Goal: Information Seeking & Learning: Learn about a topic

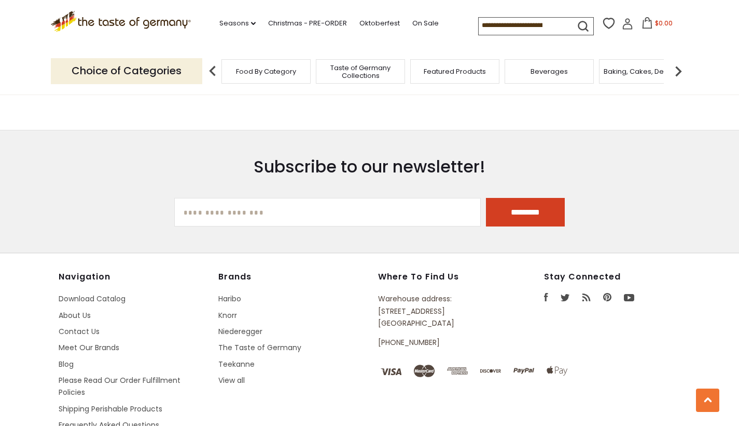
scroll to position [1469, 0]
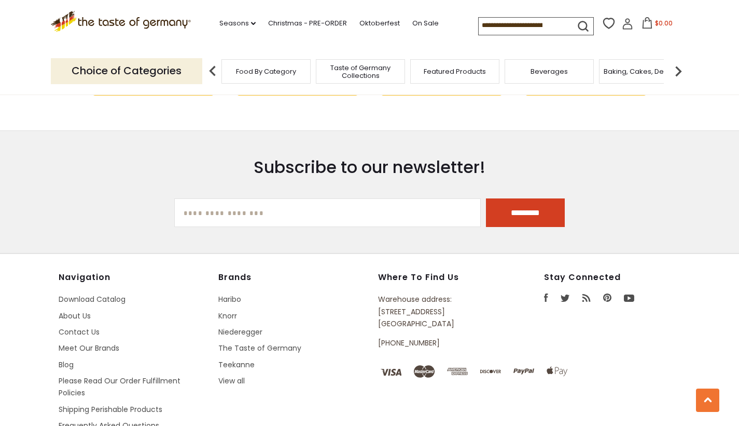
click at [680, 64] on img at bounding box center [678, 71] width 21 height 21
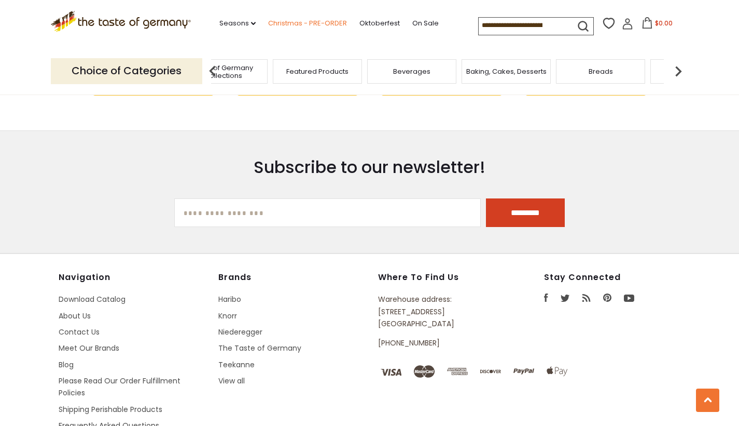
click at [268, 21] on link "Christmas - PRE-ORDER" at bounding box center [307, 23] width 79 height 11
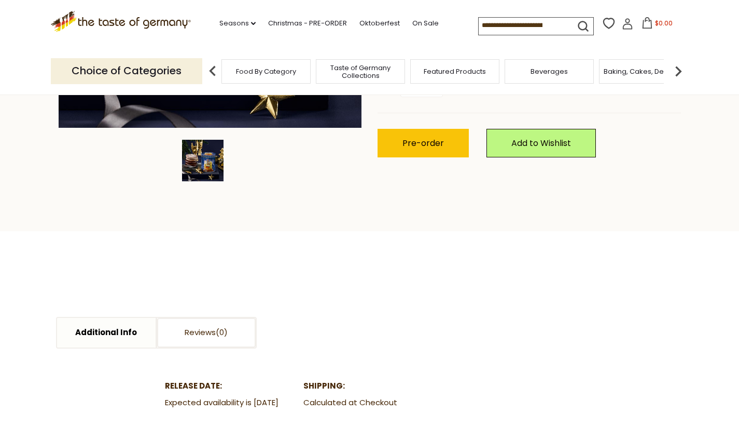
scroll to position [339, 0]
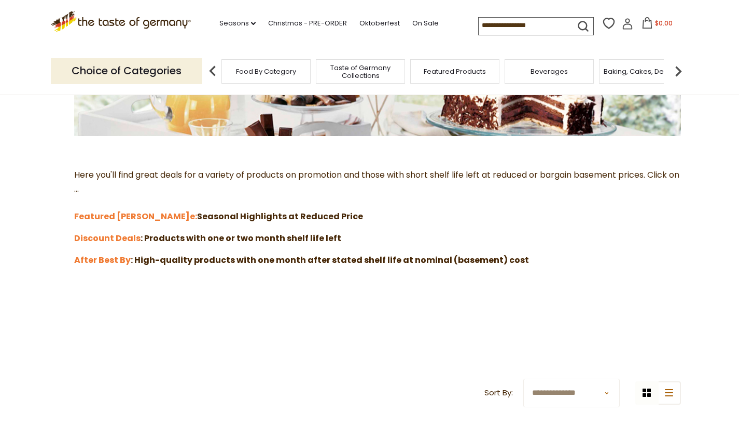
scroll to position [231, 0]
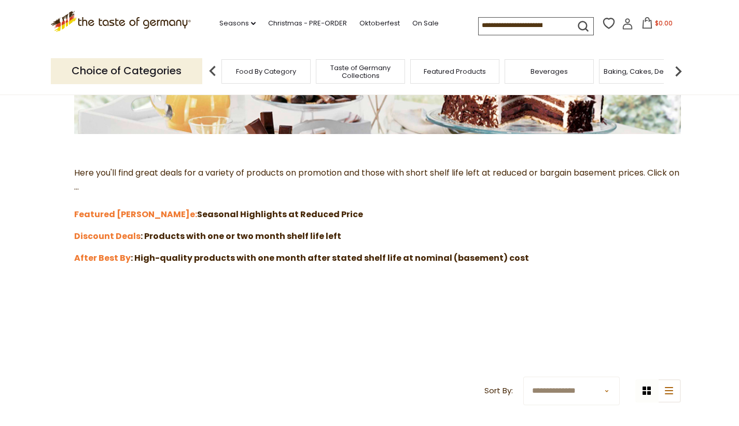
click at [265, 68] on span "Food By Category" at bounding box center [266, 71] width 60 height 8
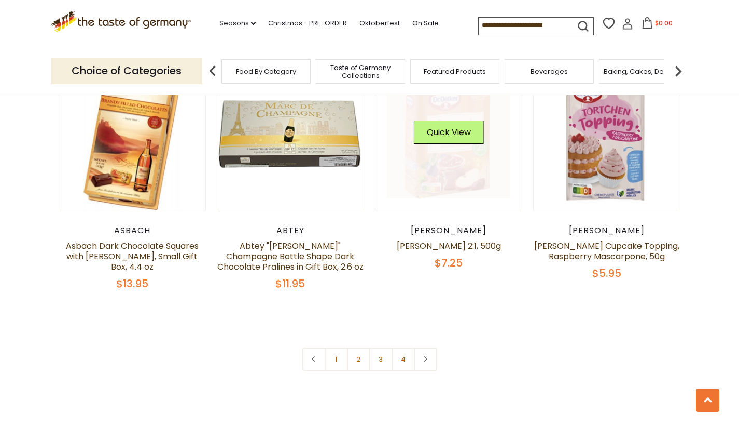
scroll to position [2231, 0]
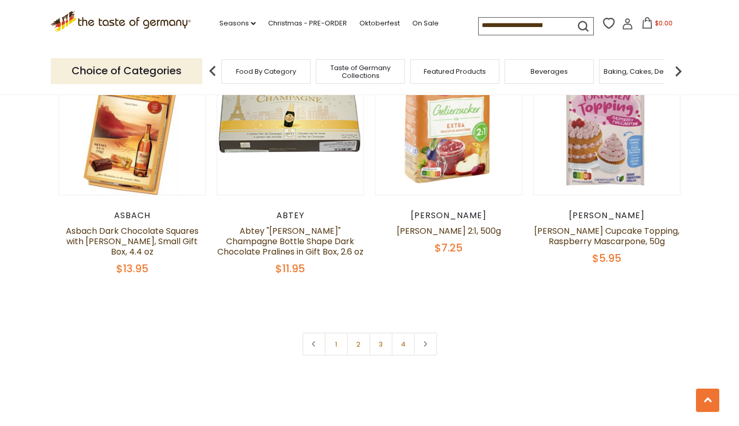
click at [484, 26] on input at bounding box center [523, 25] width 88 height 15
click at [294, 19] on link "Christmas - PRE-ORDER" at bounding box center [307, 23] width 79 height 11
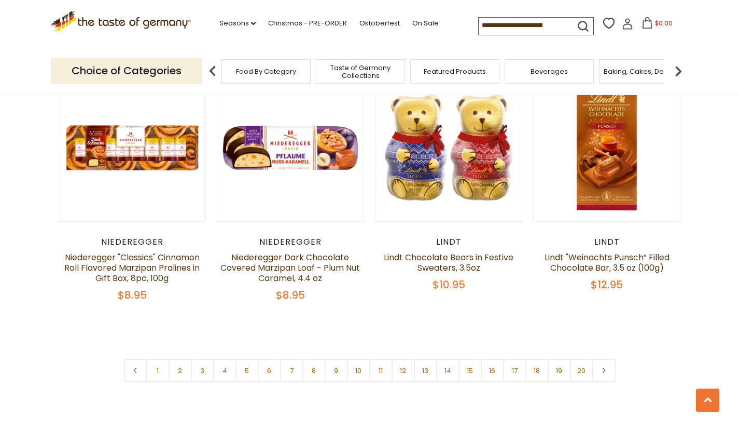
scroll to position [2553, 0]
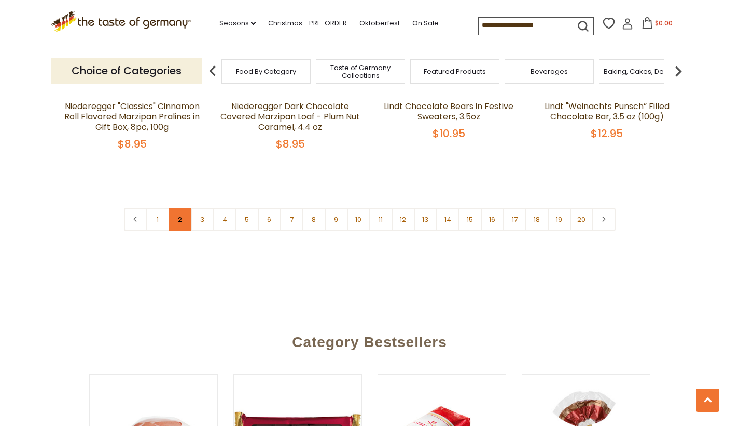
click at [185, 208] on link "2" at bounding box center [180, 219] width 23 height 23
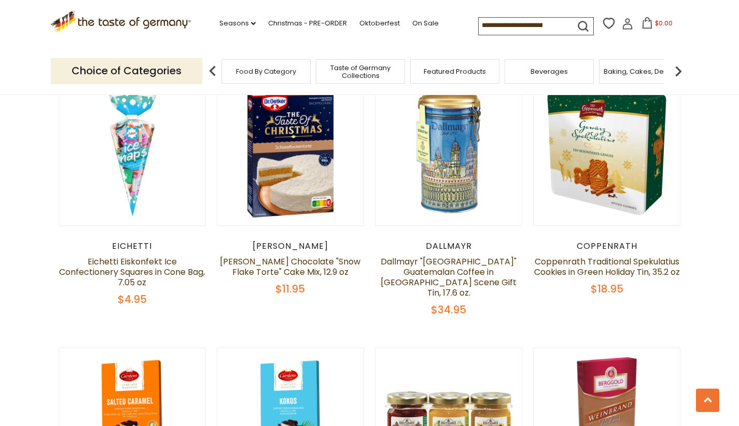
scroll to position [1174, 0]
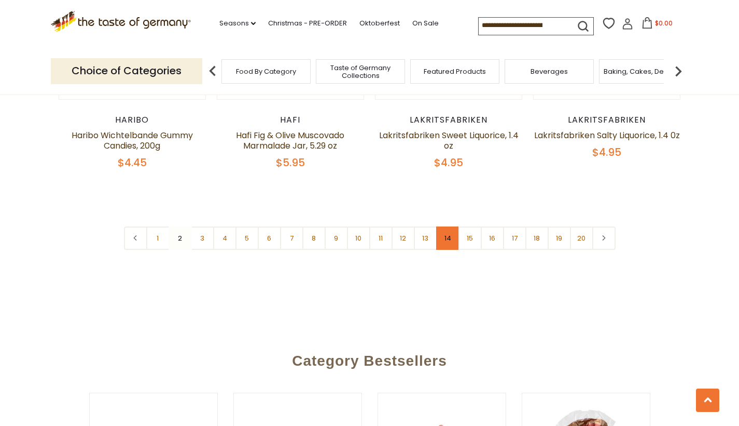
click at [450, 226] on link "14" at bounding box center [447, 237] width 23 height 23
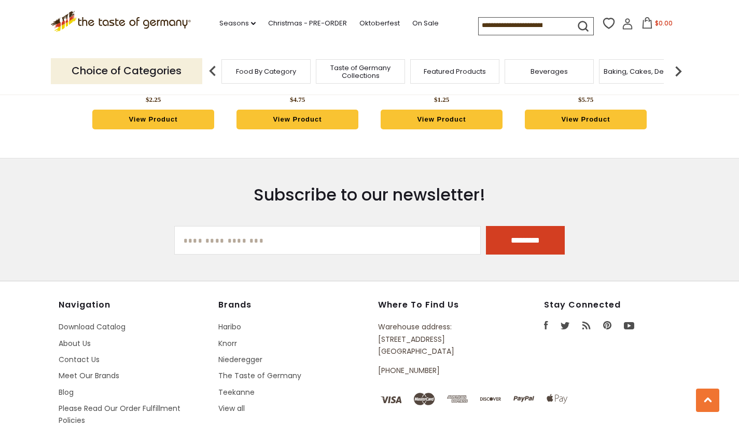
scroll to position [3129, 0]
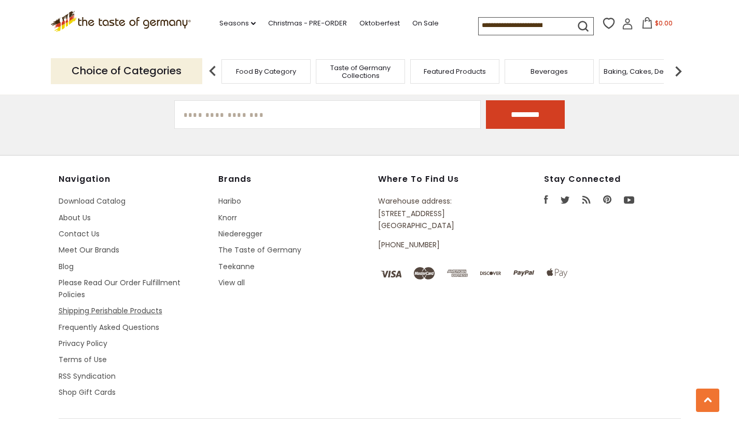
click at [106, 305] on link "Shipping Perishable Products" at bounding box center [111, 310] width 104 height 10
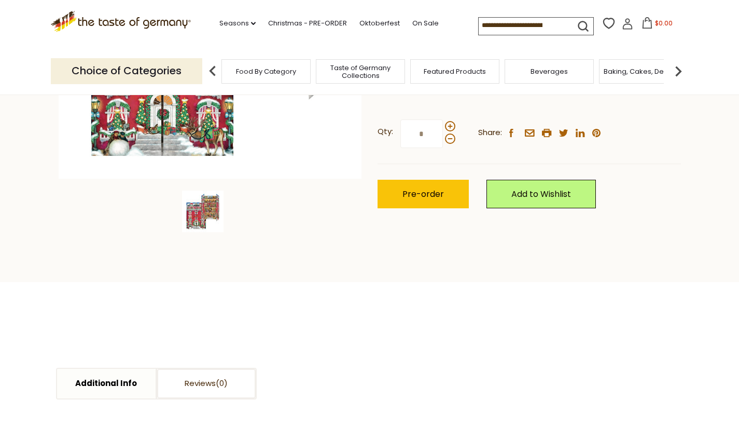
scroll to position [276, 0]
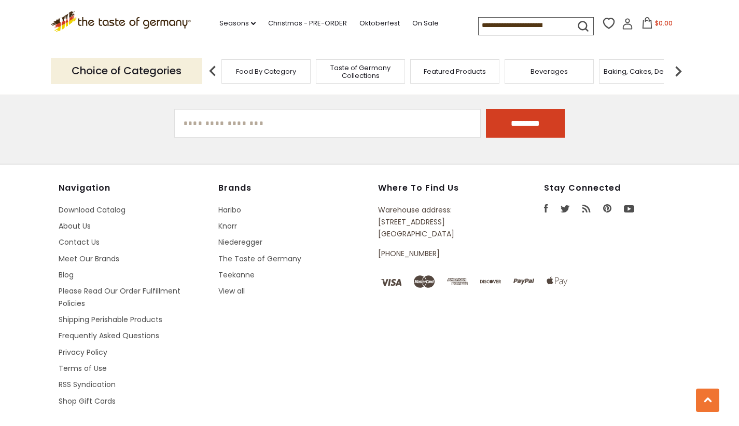
scroll to position [1253, 0]
click at [83, 331] on link "Frequently Asked Questions" at bounding box center [109, 336] width 101 height 10
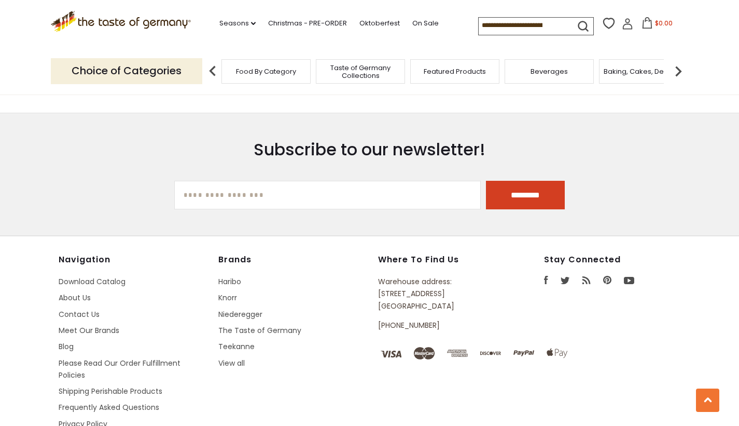
scroll to position [1122, 0]
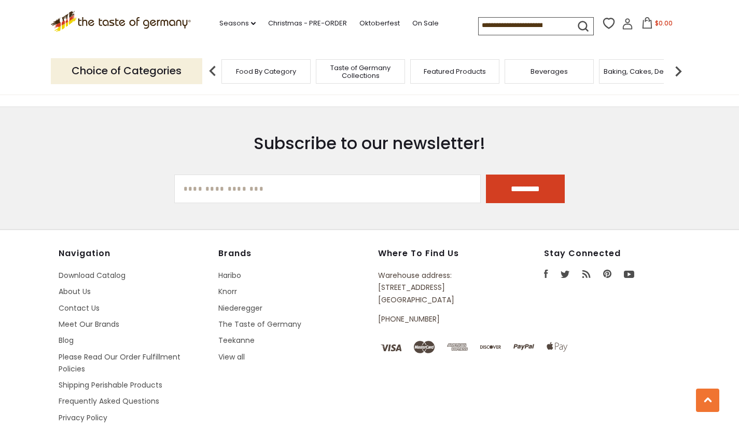
click at [227, 23] on li "Seasons dropdown_arrow All Seasons Recipes Game Day [DATE] [DATE] [DATE][PERSON…" at bounding box center [243, 21] width 47 height 16
click at [251, 23] on icon "dropdown_arrow" at bounding box center [253, 24] width 5 height 4
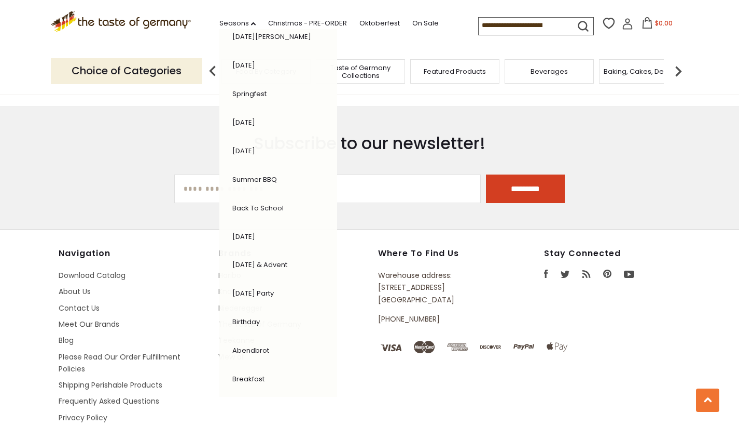
scroll to position [155, 0]
click at [227, 321] on li "Birthday" at bounding box center [271, 321] width 89 height 21
click at [232, 317] on link "Birthday" at bounding box center [246, 322] width 28 height 10
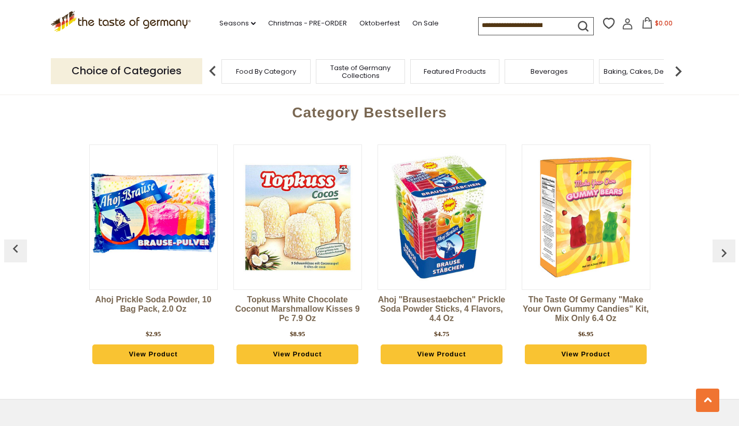
scroll to position [1161, 0]
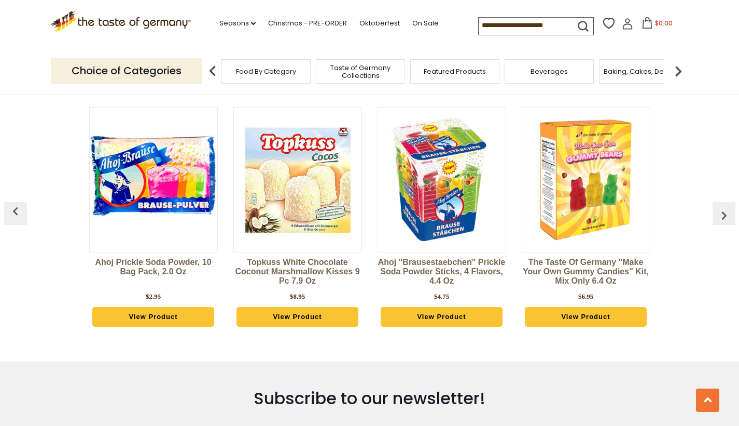
click at [167, 64] on p "Choice of Categories" at bounding box center [127, 70] width 152 height 25
click at [220, 18] on link "Seasons dropdown_arrow" at bounding box center [238, 23] width 36 height 11
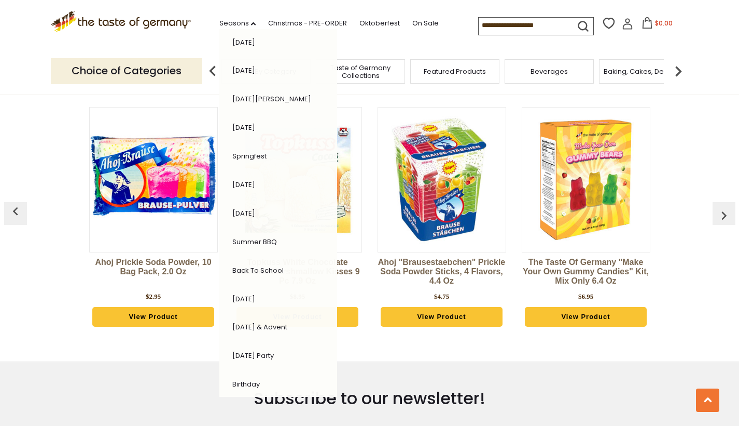
scroll to position [101, 0]
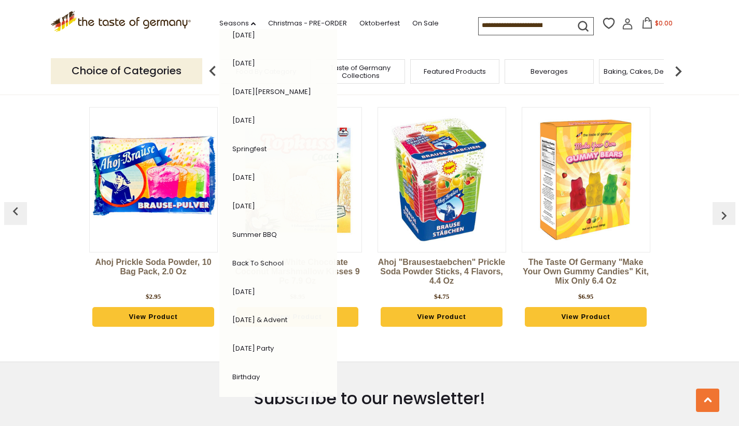
click at [232, 314] on link "[DATE] & Advent" at bounding box center [259, 319] width 55 height 10
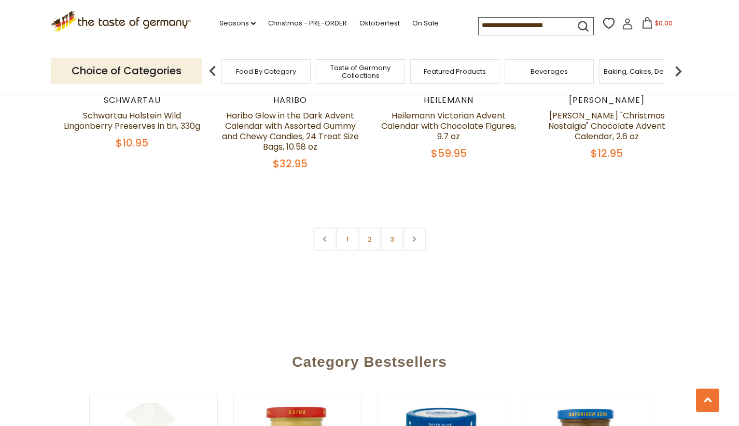
scroll to position [2520, 0]
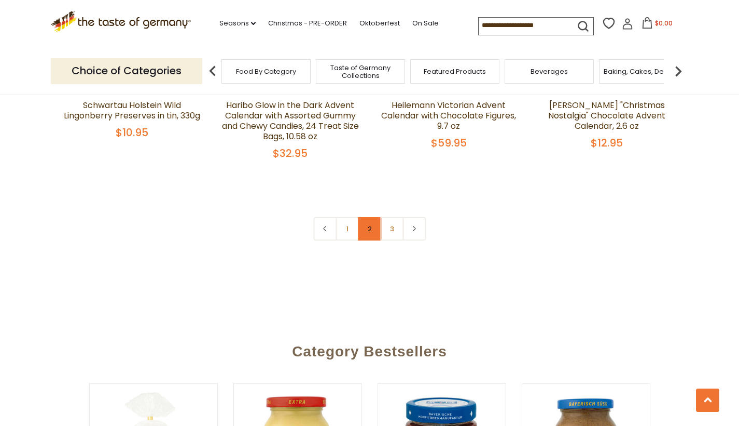
click at [371, 217] on link "2" at bounding box center [369, 228] width 23 height 23
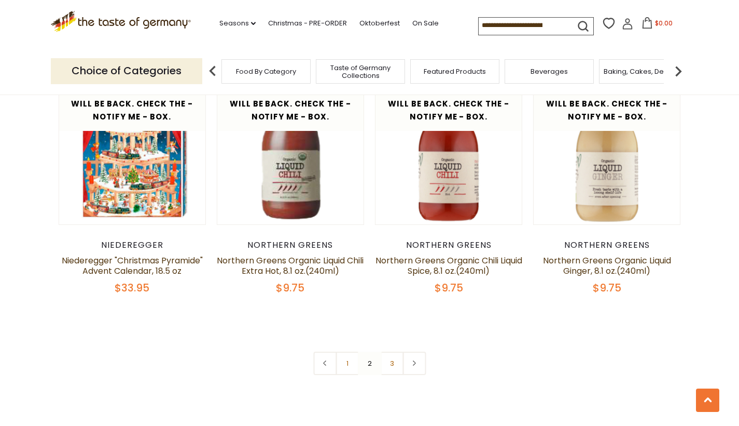
scroll to position [2340, 0]
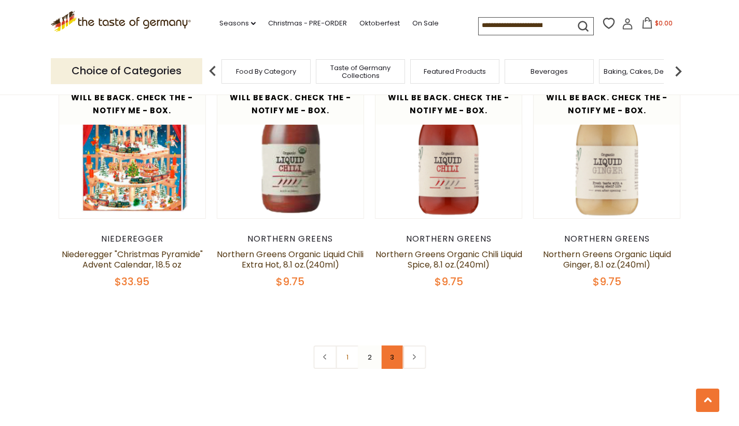
click at [393, 348] on link "3" at bounding box center [391, 356] width 23 height 23
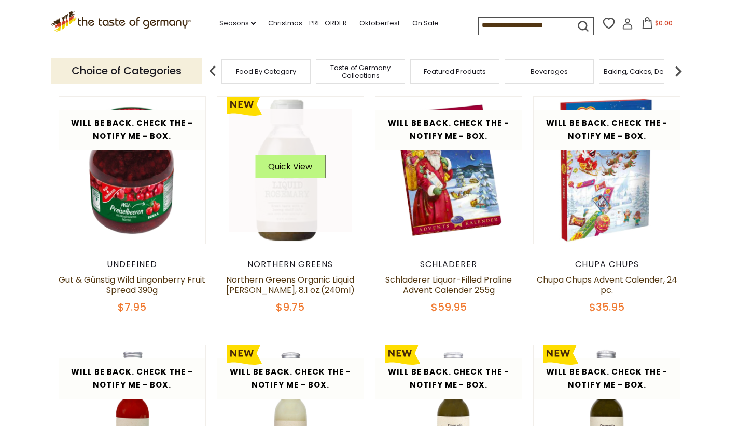
scroll to position [294, 0]
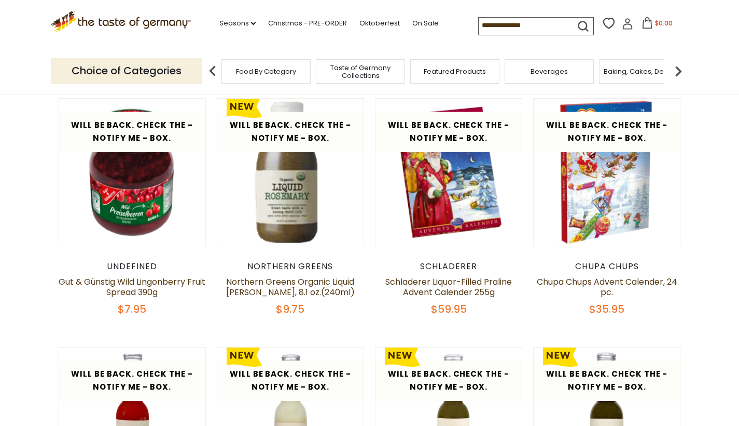
click at [479, 22] on input at bounding box center [523, 25] width 88 height 15
type input "******"
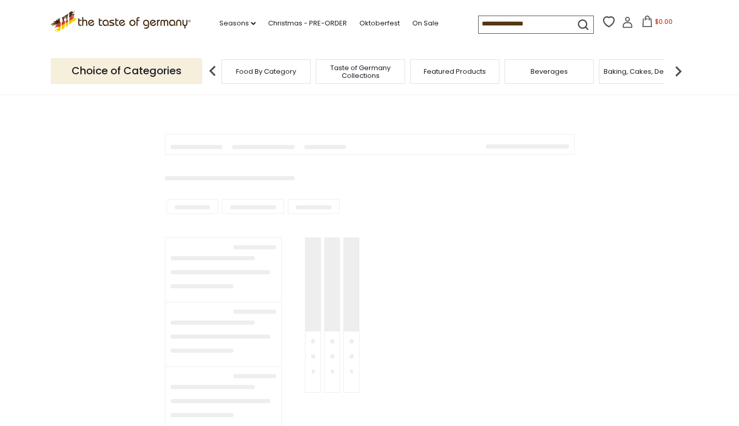
type input "******"
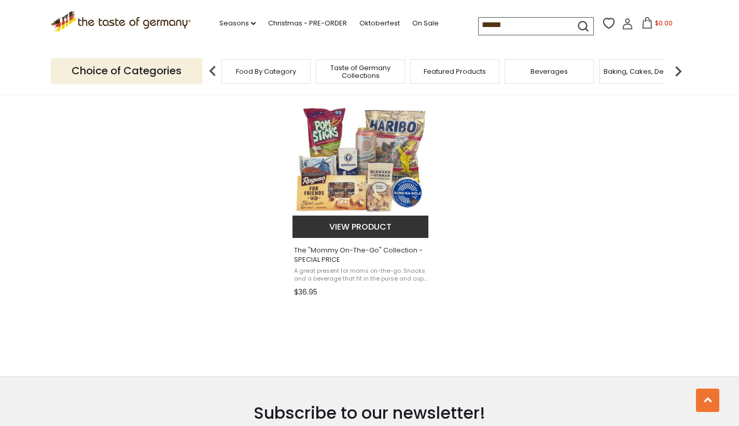
scroll to position [884, 0]
click at [393, 190] on img "The" at bounding box center [362, 160] width 138 height 138
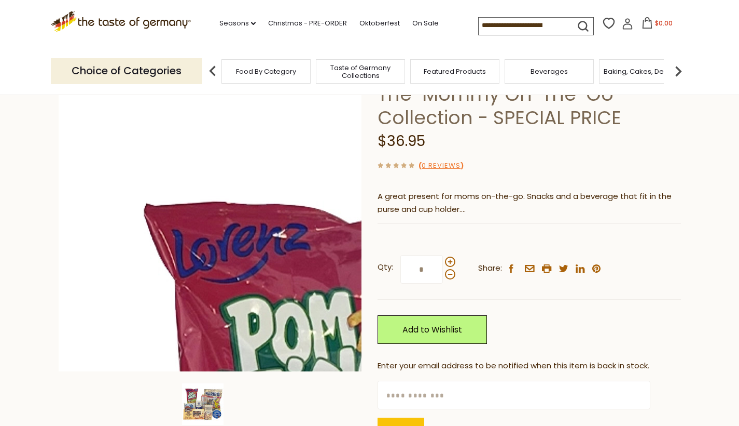
scroll to position [66, 0]
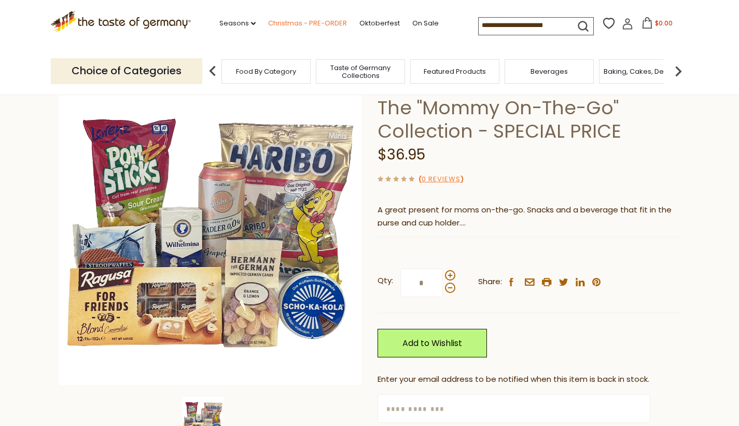
click at [295, 18] on link "Christmas - PRE-ORDER" at bounding box center [307, 23] width 79 height 11
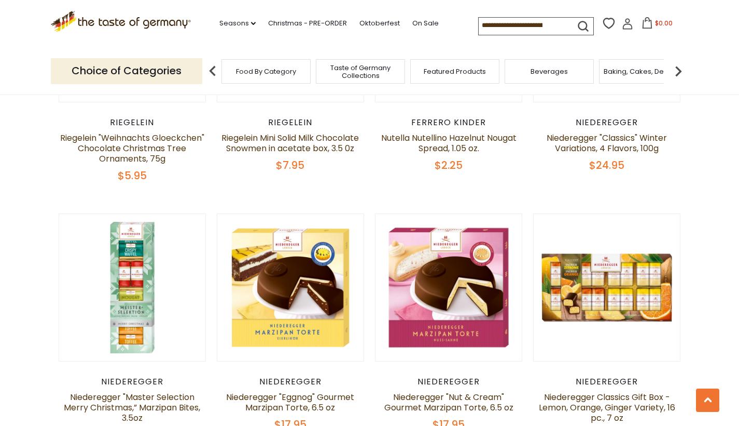
scroll to position [2060, 0]
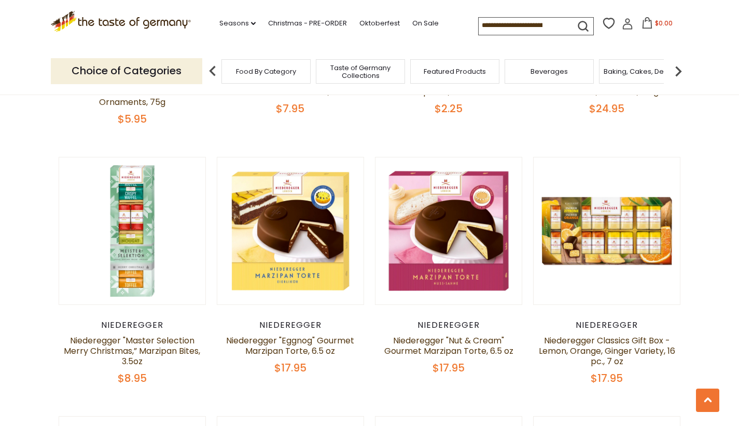
click at [479, 19] on input at bounding box center [523, 25] width 88 height 15
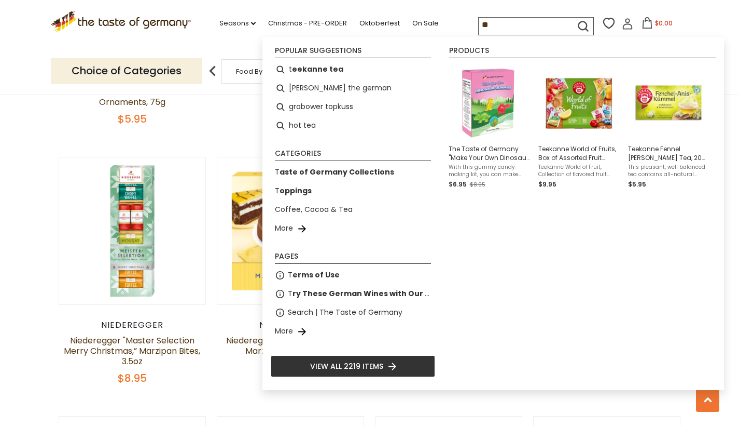
type input "***"
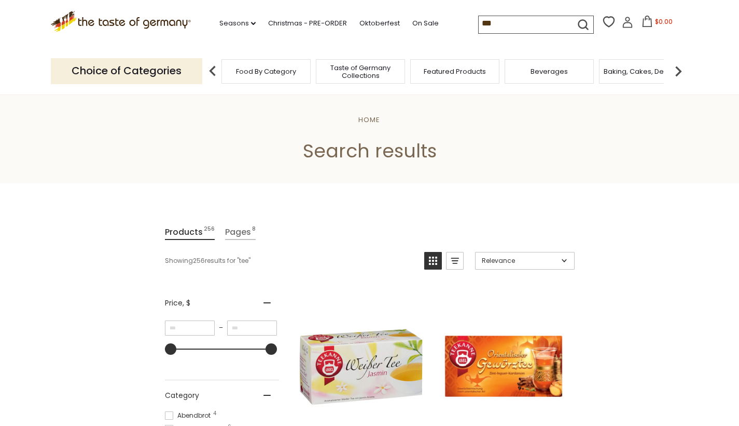
drag, startPoint x: 463, startPoint y: 23, endPoint x: 426, endPoint y: 30, distance: 38.0
click at [426, 30] on div ".st0{fill:#EDD300;} .st1{fill:#D33E21;} .st0{fill:#EDD300;} .st1{fill:#D33E21;}…" at bounding box center [370, 24] width 638 height 48
type input "*"
type input "****"
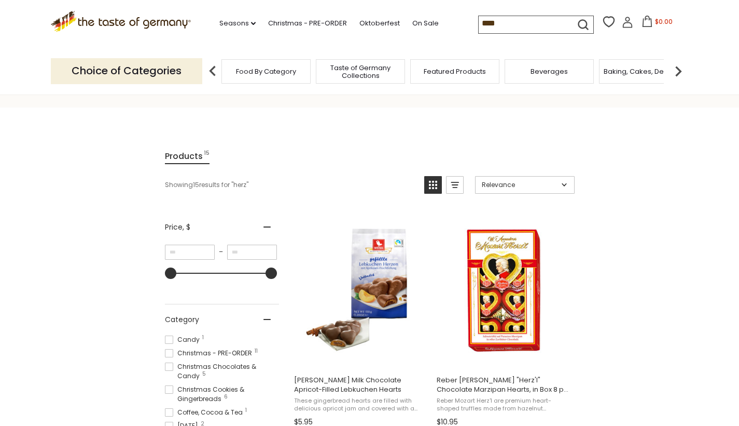
scroll to position [76, 0]
click at [479, 23] on input "****" at bounding box center [523, 23] width 88 height 15
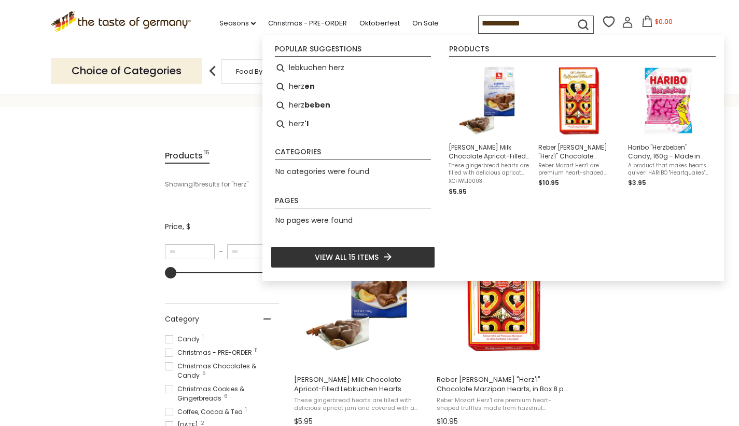
type input "**********"
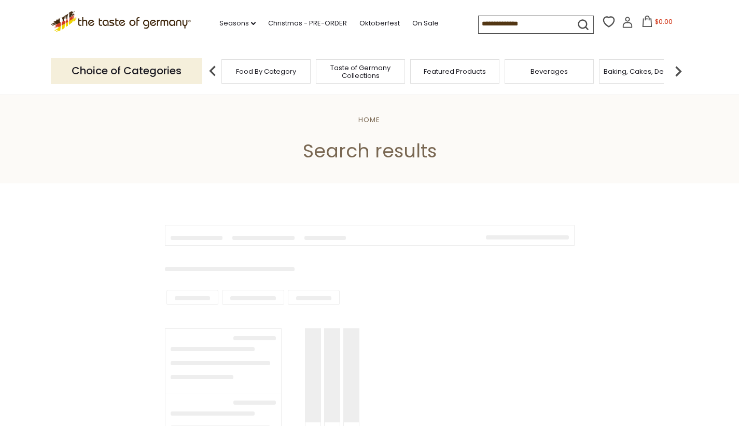
type input "**********"
